Goal: Task Accomplishment & Management: Manage account settings

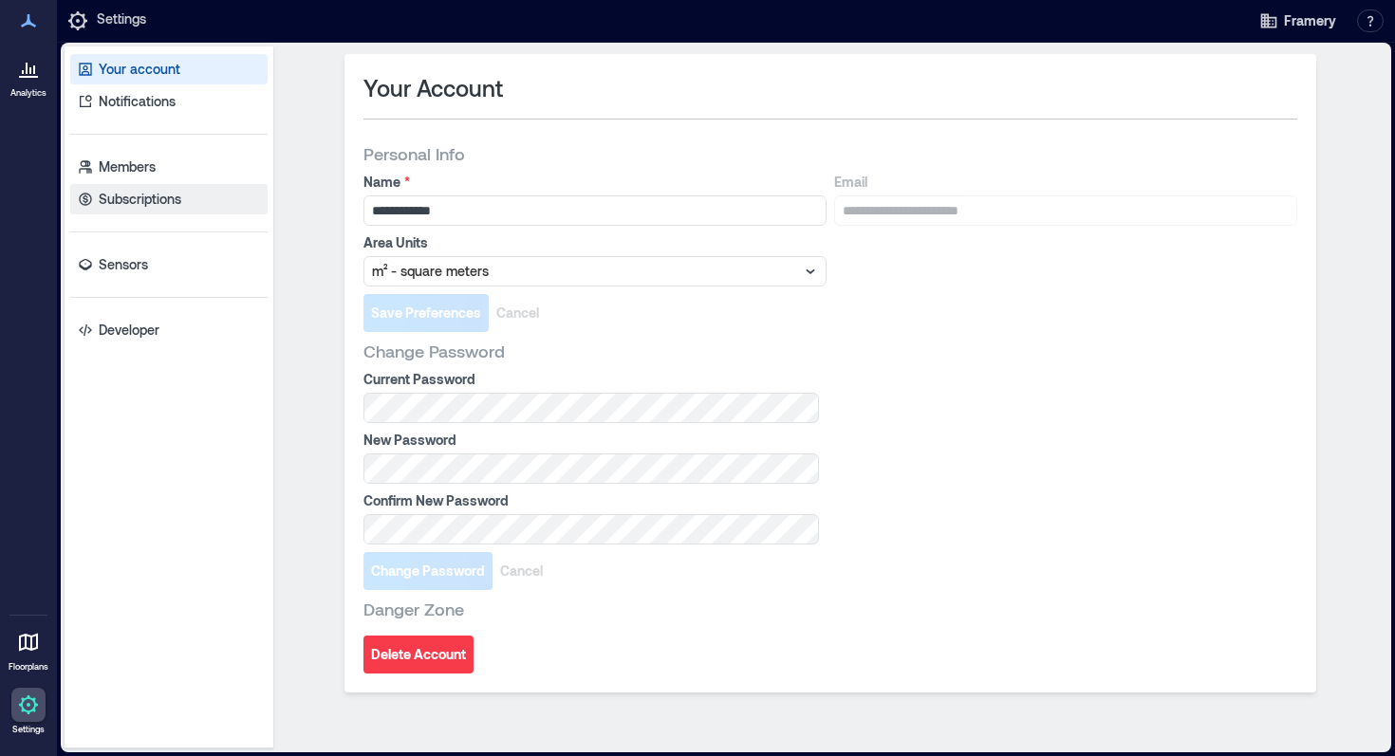
click at [127, 197] on p "Subscriptions" at bounding box center [140, 199] width 83 height 19
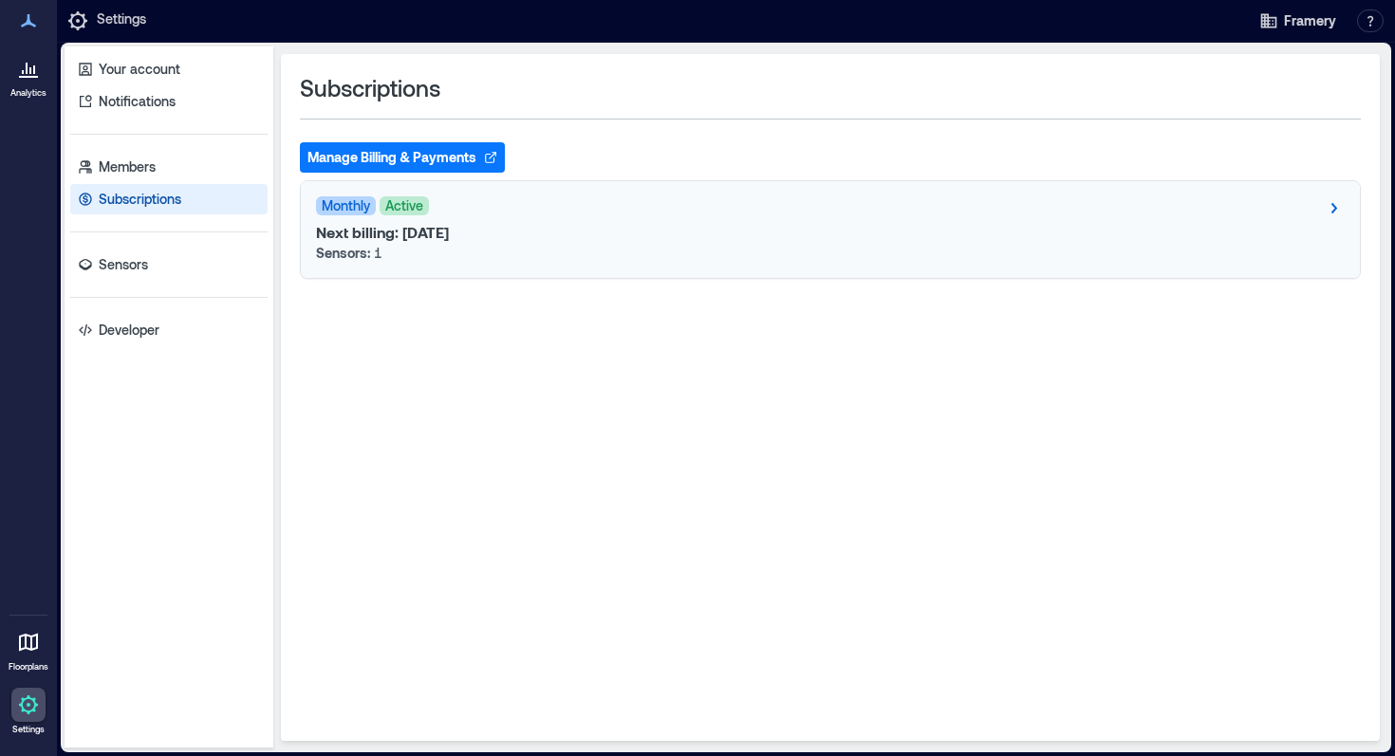
click at [785, 192] on div "Monthly Active Next billing: [DATE] Sensors: 1" at bounding box center [830, 229] width 1059 height 97
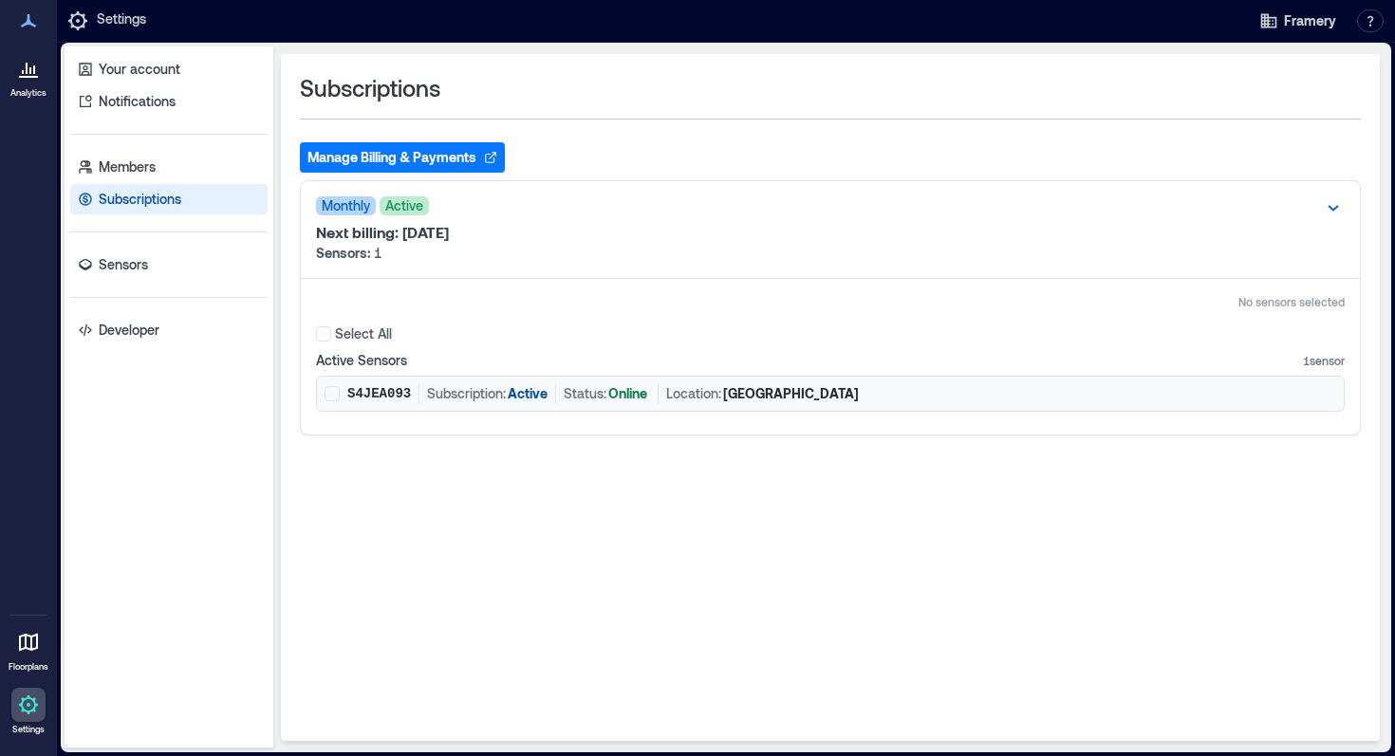
click at [400, 397] on p "S4JEA093" at bounding box center [379, 393] width 64 height 19
click at [535, 387] on p "Active" at bounding box center [528, 393] width 40 height 19
click at [494, 153] on icon "button" at bounding box center [494, 155] width 4 height 4
